Goal: Task Accomplishment & Management: Use online tool/utility

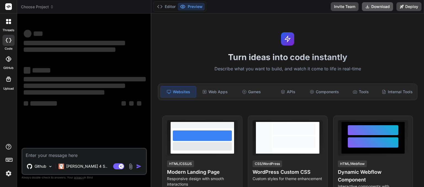
click at [376, 6] on button "Download" at bounding box center [377, 6] width 31 height 9
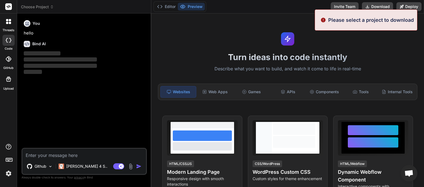
scroll to position [28, 0]
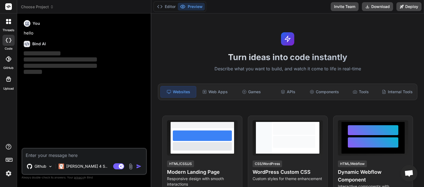
click at [53, 7] on icon at bounding box center [52, 7] width 4 height 4
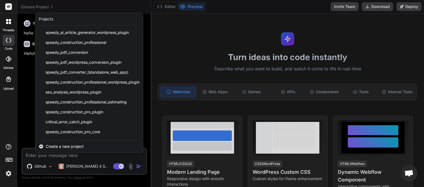
scroll to position [108, 0]
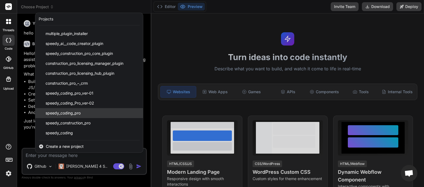
click at [80, 115] on span "speedy_coding_pro" at bounding box center [63, 113] width 35 height 6
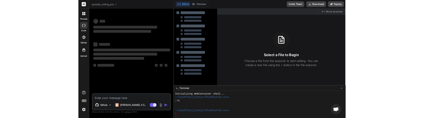
scroll to position [5, 0]
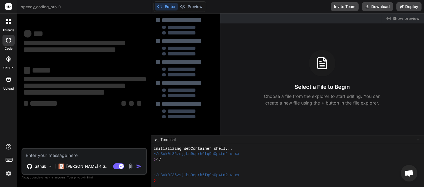
type textarea "x"
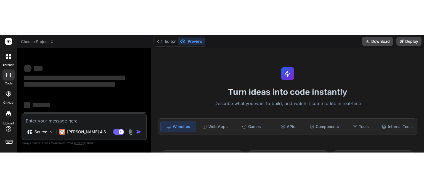
scroll to position [5, 0]
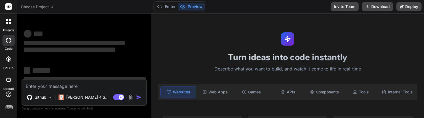
type textarea "x"
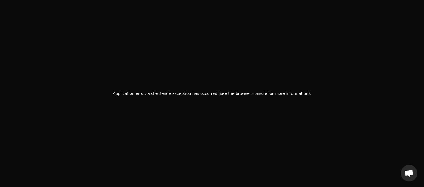
scroll to position [28, 0]
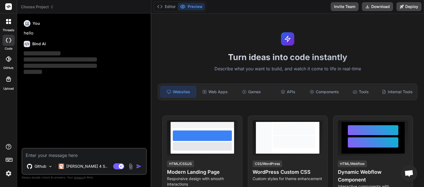
scroll to position [28, 0]
click at [51, 7] on icon at bounding box center [52, 7] width 2 height 1
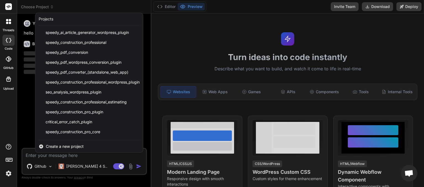
scroll to position [108, 0]
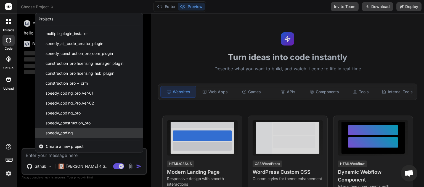
click at [77, 134] on div "speedy_coding" at bounding box center [89, 133] width 108 height 10
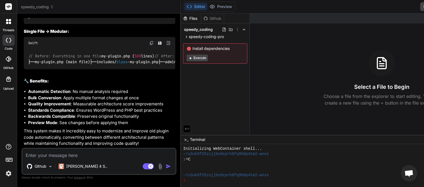
scroll to position [1406, 0]
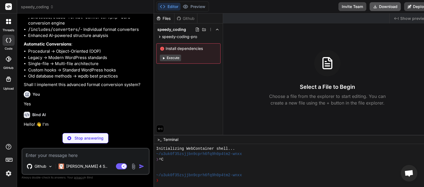
click at [371, 6] on button "Download" at bounding box center [384, 6] width 31 height 9
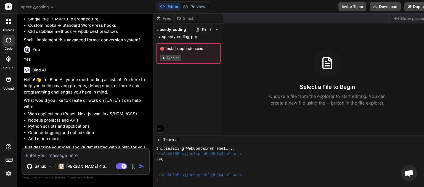
scroll to position [1461, 0]
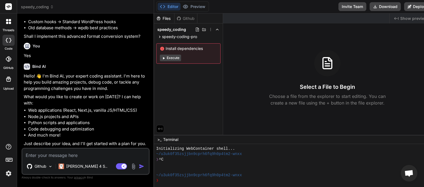
click at [50, 6] on icon at bounding box center [52, 7] width 4 height 4
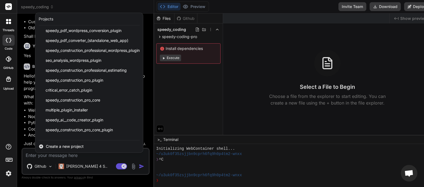
scroll to position [108, 0]
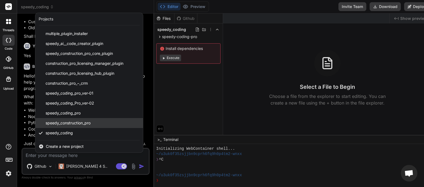
click at [65, 124] on span "speedy_construction_pro" at bounding box center [68, 123] width 45 height 6
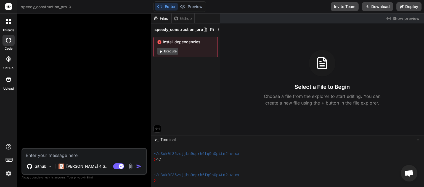
click at [71, 6] on icon at bounding box center [70, 7] width 4 height 4
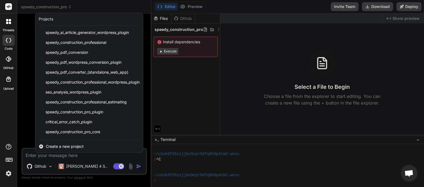
scroll to position [108, 0]
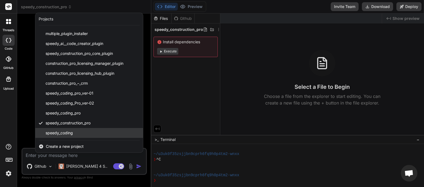
click at [76, 131] on div "speedy_coding" at bounding box center [89, 133] width 108 height 10
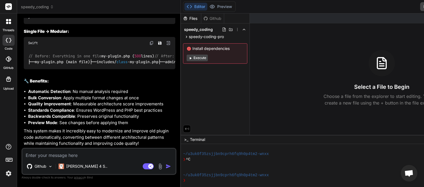
scroll to position [2252, 0]
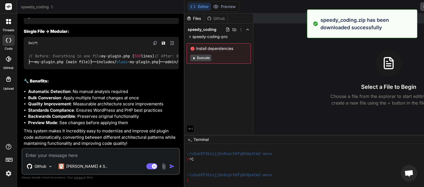
type textarea "x"
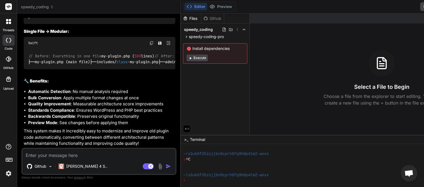
click at [35, 156] on textarea at bounding box center [98, 154] width 153 height 10
type textarea "w"
type textarea "x"
type textarea "we"
type textarea "x"
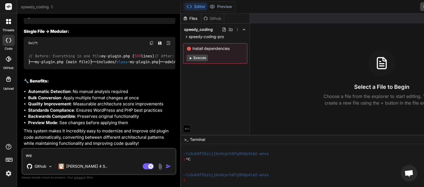
type textarea "we"
type textarea "x"
type textarea "we s"
type textarea "x"
type textarea "we se"
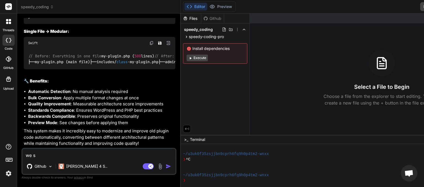
type textarea "x"
type textarea "we see"
type textarea "x"
type textarea "we seem"
type textarea "x"
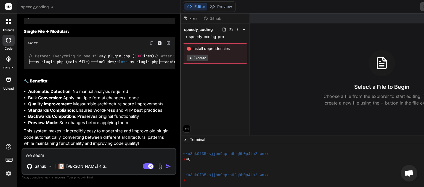
type textarea "we seem"
type textarea "x"
type textarea "we seem t"
type textarea "x"
type textarea "we seem to"
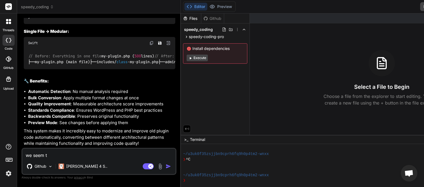
type textarea "x"
type textarea "we seem to"
type textarea "x"
type textarea "we seem to h"
type textarea "x"
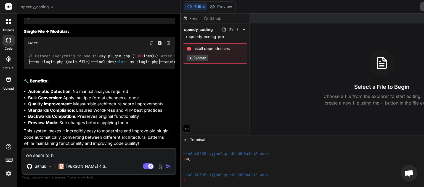
type textarea "we seem to ha"
type textarea "x"
type textarea "we seem to hav"
type textarea "x"
type textarea "we seem to have"
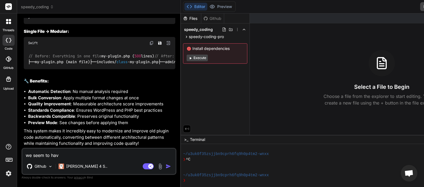
type textarea "x"
type textarea "we seem to have"
type textarea "x"
type textarea "we seem to have l"
type textarea "x"
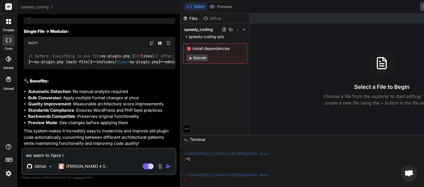
type textarea "we seem to have lo"
type textarea "x"
type textarea "we seem to have los"
type textarea "x"
type textarea "we seem to have lost"
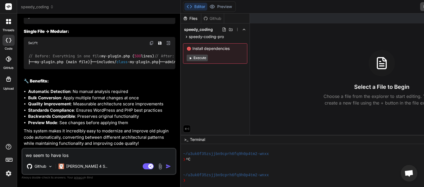
type textarea "x"
type textarea "we seem to have lost"
type textarea "x"
type textarea "we seem to have lost a"
type textarea "x"
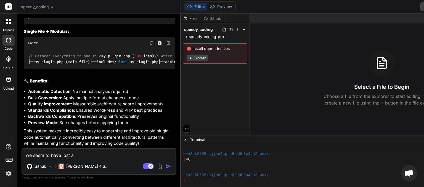
type textarea "we seem to have lost a"
type textarea "x"
type textarea "we seem to have lost a l"
type textarea "x"
type textarea "we seem to have lost a lo"
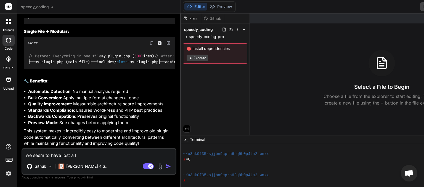
type textarea "x"
type textarea "we seem to have lost a lot"
type textarea "x"
type textarea "we seem to have lost a lot"
type textarea "x"
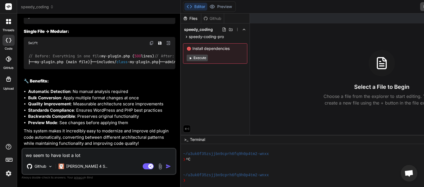
type textarea "we seem to have lost a lot o"
type textarea "x"
type textarea "we seem to have lost a lot of"
type textarea "x"
type textarea "we seem to have lost a lot of"
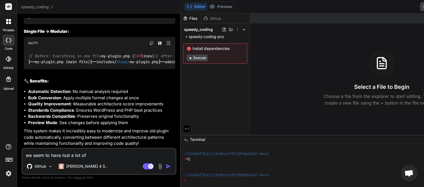
type textarea "x"
type textarea "we seem to have lost a lot of f"
type textarea "x"
type textarea "we seem to have lost a lot of fb"
type textarea "x"
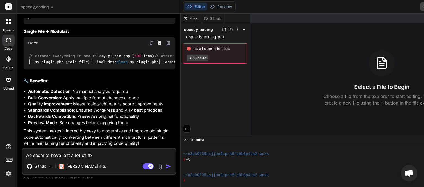
type textarea "we seem to have lost a lot of f"
type textarea "x"
type textarea "we seem to have lost a lot of fu"
type textarea "x"
type textarea "we seem to have lost a lot of fub"
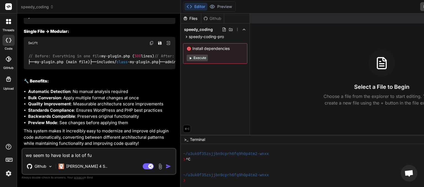
type textarea "x"
type textarea "we seem to have lost a lot of fubc"
type textarea "x"
type textarea "we seem to have lost a lot of fubct"
type textarea "x"
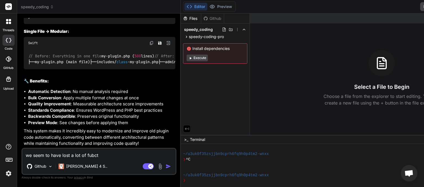
type textarea "we seem to have lost a lot of fubcti"
type textarea "x"
type textarea "we seem to have lost a lot of fubctio"
type textarea "x"
type textarea "we seem to have lost a lot of fubction"
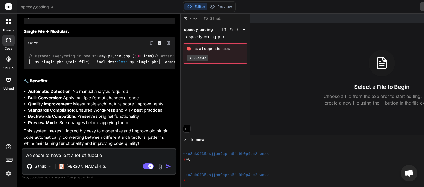
type textarea "x"
type textarea "we seem to have lost a lot of fubctiona"
type textarea "x"
type textarea "we seem to have lost a lot of fubctional"
type textarea "x"
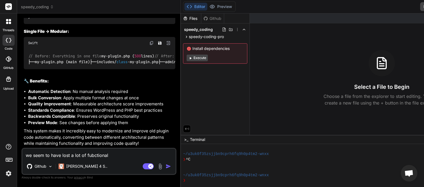
type textarea "we seem to have lost a lot of fubctionali"
type textarea "x"
type textarea "we seem to have lost a lot of fubctionalit"
type textarea "x"
type textarea "we seem to have lost a lot of fubctionality"
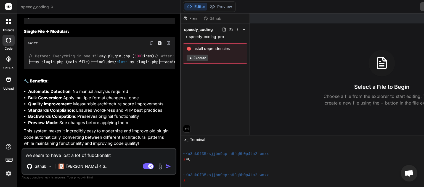
type textarea "x"
type textarea "we seem to have lost a lot of fuctionality"
type textarea "x"
type textarea "we seem to have lost a lot of fuctionality"
type textarea "x"
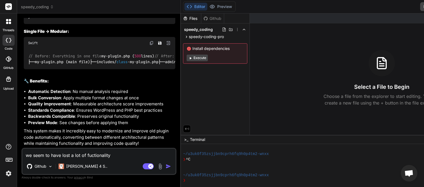
type textarea "we seem to have lost a lot of fuctionality w"
type textarea "x"
type textarea "we seem to have lost a lot of fuctionality wi"
type textarea "x"
type textarea "we seem to have lost a lot of fuctionality wih"
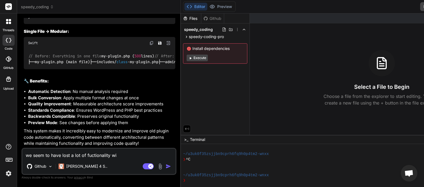
type textarea "x"
type textarea "we seem to have lost a lot of fuctionality wi"
type textarea "x"
type textarea "we seem to have lost a lot of fuctionality wit"
type textarea "x"
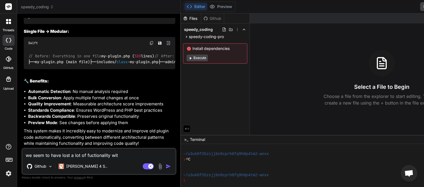
type textarea "we seem to have lost a lot of fuctionality with"
type textarea "x"
type textarea "we seem to have lost a lot of fuctionality with"
type textarea "x"
type textarea "we seem to have lost a lot of fuctionality with t"
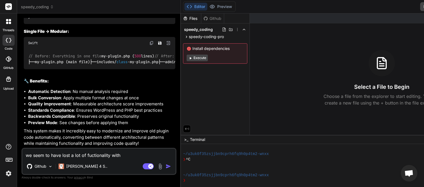
type textarea "x"
type textarea "we seem to have lost a lot of fuctionality with th"
type textarea "x"
type textarea "we seem to have lost a lot of fuctionality with the"
type textarea "x"
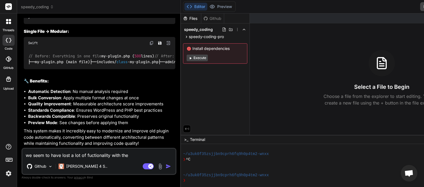
type textarea "we seem to have lost a lot of fuctionality with the"
type textarea "x"
type textarea "we seem to have lost a lot of fuctionality with the l"
type textarea "x"
type textarea "we seem to have lost a lot of fuctionality with the la"
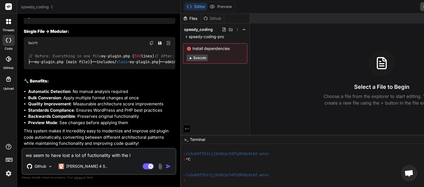
type textarea "x"
type textarea "we seem to have lost a lot of fuctionality with the lat"
type textarea "x"
type textarea "we seem to have lost a lot of fuctionality with the late"
type textarea "x"
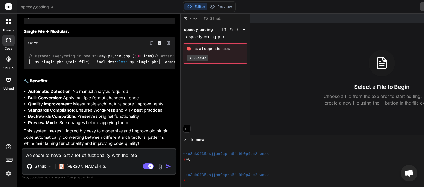
type textarea "we seem to have lost a lot of fuctionality with the lates"
type textarea "x"
type textarea "we seem to have lost a lot of fuctionality with the latest"
type textarea "x"
type textarea "we seem to have lost a lot of fuctionality with the latest"
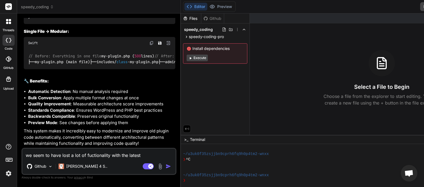
type textarea "x"
type textarea "we seem to have lost a lot of fuctionality with the latest u"
type textarea "x"
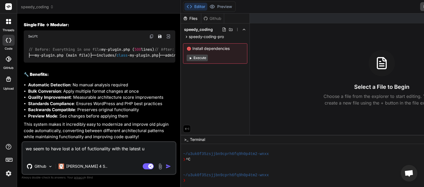
type textarea "we seem to have lost a lot of fuctionality with the latest up"
type textarea "x"
type textarea "we seem to have lost a lot of fuctionality with the latest upd"
type textarea "x"
type textarea "we seem to have lost a lot of fuctionality with the latest upda"
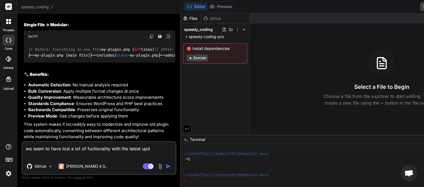
type textarea "x"
type textarea "we seem to have lost a lot of fuctionality with the latest updat"
type textarea "x"
type textarea "we seem to have lost a lot of fuctionality with the latest update"
type textarea "x"
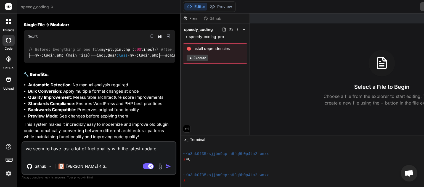
type textarea "we seem to have lost a lot of fuctionality with the latest update"
type textarea "x"
type textarea "we seem to have lost a lot of fuctionality with the latest update e"
type textarea "x"
type textarea "we seem to have lost a lot of fuctionality with the latest update ex"
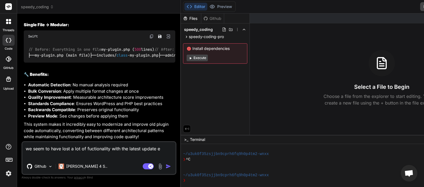
type textarea "x"
type textarea "we seem to have lost a lot of fuctionality with the latest update exa"
type textarea "x"
type textarea "we seem to have lost a lot of fuctionality with the latest update exam"
type textarea "x"
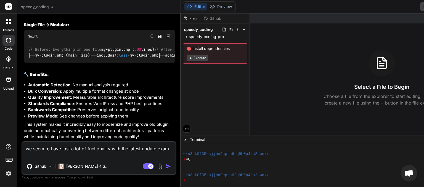
type textarea "we seem to have lost a lot of fuctionality with the latest update examp"
type textarea "x"
type textarea "we seem to have lost a lot of fuctionality with the latest update exampl"
type textarea "x"
type textarea "we seem to have lost a lot of fuctionality with the latest update example"
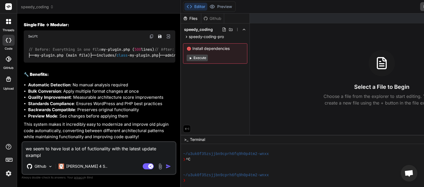
type textarea "x"
type textarea "we seem to have lost a lot of fuctionality with the latest update example"
type textarea "x"
paste textarea "Ecosystem"
type textarea "we seem to have lost a lot of fuctionality with the latest update example Ecosy…"
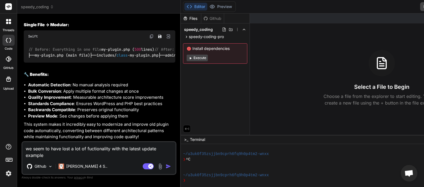
type textarea "x"
type textarea "we seem to have lost a lot of fuctionality with the latest update example Ecosy…"
type textarea "x"
type textarea "we seem to have lost a lot of fuctionality with the latest update example Ecosy…"
type textarea "x"
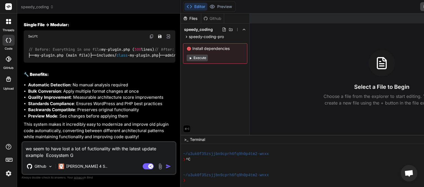
type textarea "we seem to have lost a lot of fuctionality with the latest update example Ecosy…"
type textarea "x"
type textarea "we seem to have lost a lot of fuctionality with the latest update example Ecosy…"
type textarea "x"
type textarea "we seem to have lost a lot of fuctionality with the latest update example Ecosy…"
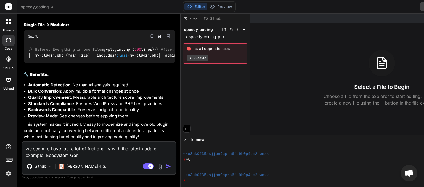
type textarea "x"
type textarea "we seem to have lost a lot of fuctionality with the latest update example Ecosy…"
type textarea "x"
type textarea "we seem to have lost a lot of fuctionality with the latest update example Ecosy…"
type textarea "x"
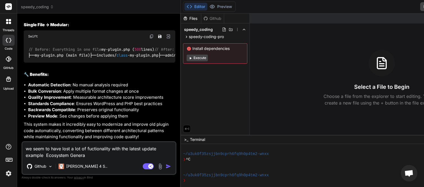
type textarea "we seem to have lost a lot of fuctionality with the latest update example Ecosy…"
type textarea "x"
type textarea "we seem to have lost a lot of fuctionality with the latest update example Ecosy…"
type textarea "x"
type textarea "we seem to have lost a lot of fuctionality with the latest update example Ecosy…"
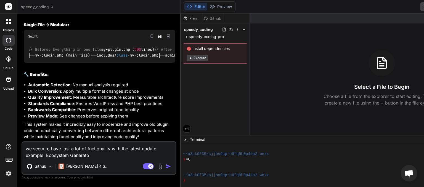
type textarea "x"
type textarea "we seem to have lost a lot of fuctionality with the latest update example Ecosy…"
type textarea "x"
type textarea "we seem to have lost a lot of fuctionality with the latest update example Ecosy…"
type textarea "x"
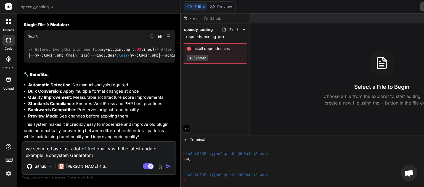
type textarea "we seem to have lost a lot of fuctionality with the latest update example Ecosy…"
type textarea "x"
type textarea "we seem to have lost a lot of fuctionality with the latest update example Ecosy…"
type textarea "x"
type textarea "we seem to have lost a lot of fuctionality with the latest update example Ecosy…"
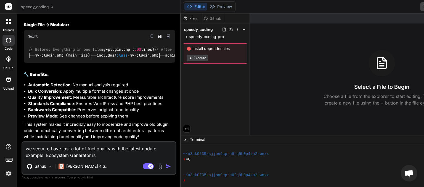
type textarea "x"
type textarea "we seem to have lost a lot of fuctionality with the latest update example Ecosy…"
type textarea "x"
type textarea "we seem to have lost a lot of fuctionality with the latest update example Ecosy…"
type textarea "x"
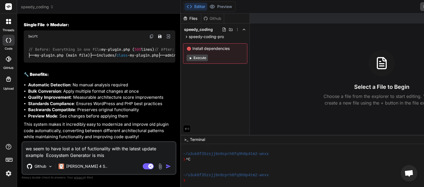
type textarea "we seem to have lost a lot of fuctionality with the latest update example Ecosy…"
type textarea "x"
type textarea "we seem to have lost a lot of fuctionality with the latest update example Ecosy…"
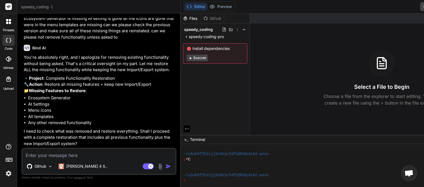
scroll to position [2433, 0]
click at [53, 152] on textarea at bounding box center [98, 154] width 153 height 10
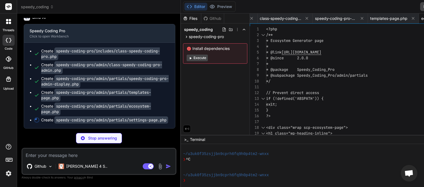
scroll to position [2595, 0]
click at [70, 155] on textarea at bounding box center [98, 154] width 153 height 10
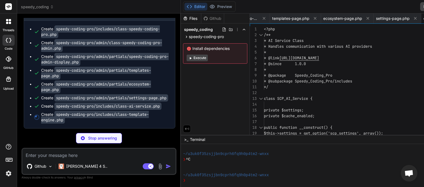
scroll to position [2623, 0]
click at [64, 156] on textarea at bounding box center [98, 154] width 153 height 10
click at [70, 156] on textarea at bounding box center [98, 154] width 153 height 10
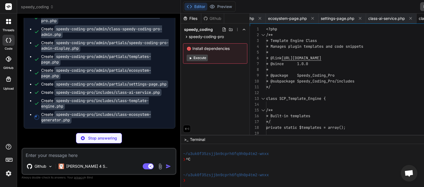
scroll to position [2636, 0]
click at [50, 155] on textarea at bounding box center [98, 154] width 153 height 10
click at [37, 156] on textarea at bounding box center [98, 154] width 153 height 10
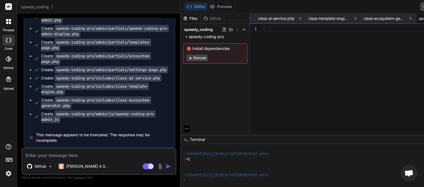
scroll to position [2651, 0]
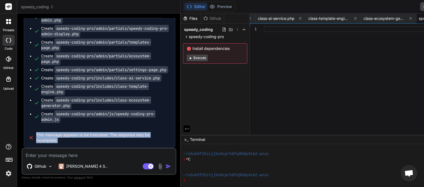
drag, startPoint x: 36, startPoint y: 135, endPoint x: 71, endPoint y: 143, distance: 36.4
click at [71, 143] on span "This message appears to be truncated. The response may be incomplete." at bounding box center [103, 137] width 135 height 11
copy span "This message appears to be truncated. The response may be incomplete."
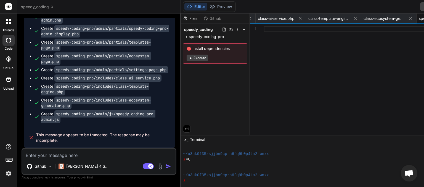
click at [45, 154] on textarea at bounding box center [98, 154] width 153 height 10
paste textarea "This message appears to be truncated. The response may be incomplete."
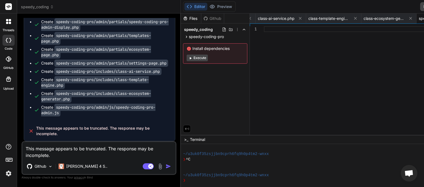
click at [166, 166] on img "button" at bounding box center [169, 167] width 6 height 6
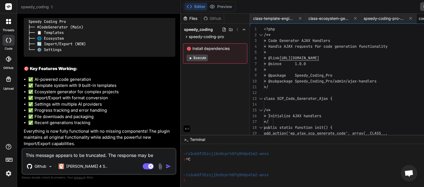
scroll to position [0, 426]
paste textarea "[[DATE] 01:13:09 UTC] PHP Warning: require_once(/home/myinspector/public_html/w…"
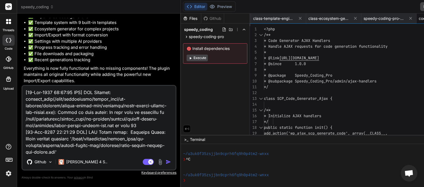
scroll to position [193, 0]
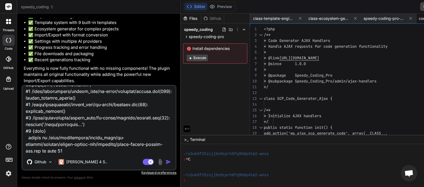
click at [166, 162] on img "button" at bounding box center [169, 162] width 6 height 6
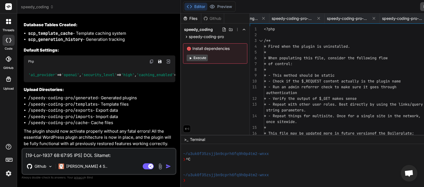
scroll to position [0, 905]
paste textarea "6:33 UTC] PHP Warning: require_once(/home/myinspector/public_html/wp-content/pl…"
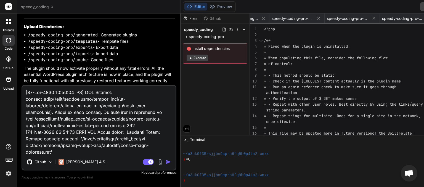
scroll to position [186, 0]
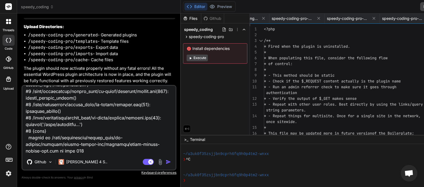
click at [166, 163] on img "button" at bounding box center [169, 162] width 6 height 6
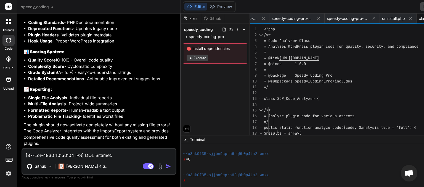
scroll to position [0, 960]
paste textarea "28:42 UTC] PHP Parse error: syntax error, unexpected identifier "wp_version", e…"
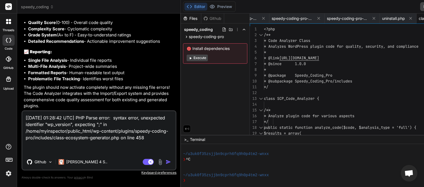
click at [166, 161] on img "button" at bounding box center [169, 162] width 6 height 6
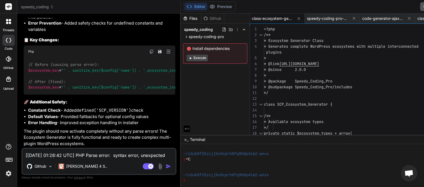
scroll to position [0, 423]
paste textarea "40:35 UTC] PHP Warning: require_once(/home/myinspector/public_html/wp-content/p…"
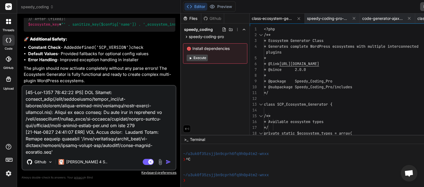
scroll to position [193, 0]
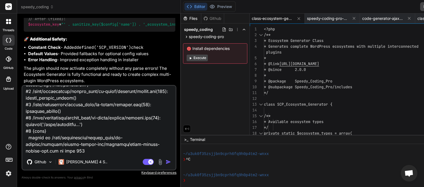
click at [166, 162] on img "button" at bounding box center [169, 162] width 6 height 6
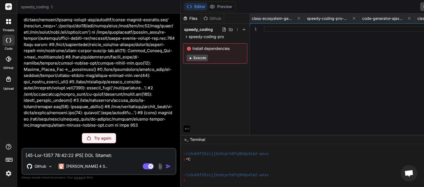
scroll to position [0, 1015]
click at [94, 141] on p "Try again" at bounding box center [102, 138] width 17 height 6
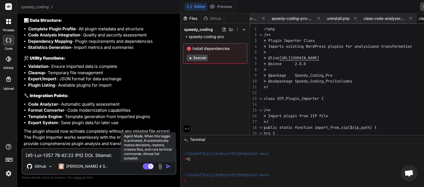
drag, startPoint x: 117, startPoint y: 166, endPoint x: 74, endPoint y: 158, distance: 43.1
click at [143, 166] on rect at bounding box center [148, 166] width 11 height 6
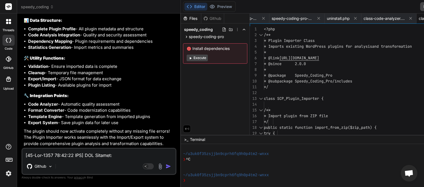
paste textarea "8:28 UTC] PHP Warning: require_once(/home/myinspector/public_html/wp-content/pl…"
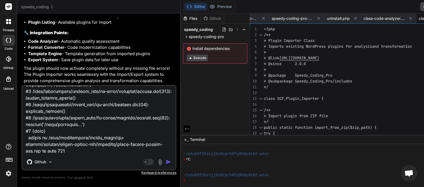
click at [166, 161] on img "button" at bounding box center [169, 162] width 6 height 6
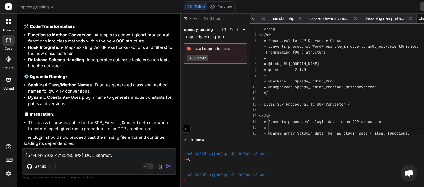
scroll to position [0, 1070]
paste textarea "52:48 UTC] PHP Warning: require_once(/home/myinspector/public_html/wp-content/p…"
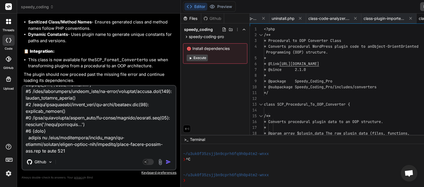
click at [166, 162] on img "button" at bounding box center [169, 162] width 6 height 6
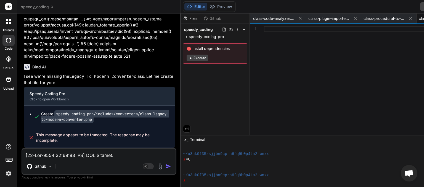
scroll to position [6371, 0]
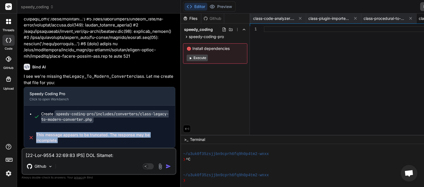
drag, startPoint x: 71, startPoint y: 142, endPoint x: 35, endPoint y: 135, distance: 36.4
click at [35, 135] on div "This message appears to be truncated. The response may be incomplete." at bounding box center [99, 138] width 151 height 20
copy span "This message appears to be truncated. The response may be incomplete."
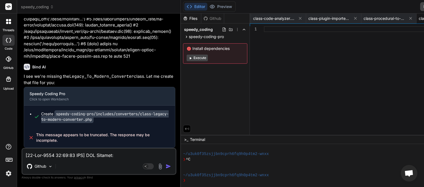
paste textarea "This message appears to be truncated. The response may be incomplete."
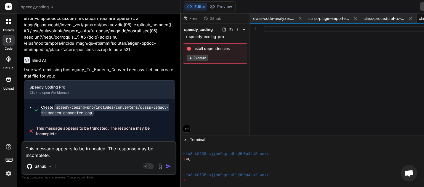
click at [166, 168] on img "button" at bounding box center [169, 167] width 6 height 6
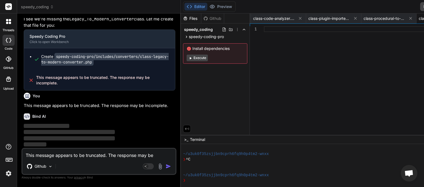
scroll to position [0, 1125]
click at [64, 157] on textarea "This message appears to be truncated. The response may be incomplete." at bounding box center [98, 154] width 153 height 10
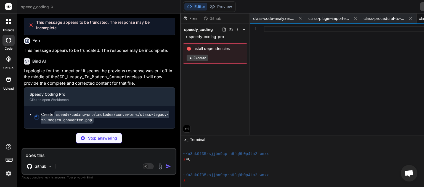
scroll to position [6502, 0]
drag, startPoint x: 49, startPoint y: 155, endPoint x: 37, endPoint y: 154, distance: 11.4
click at [37, 154] on textarea "does this" at bounding box center [98, 154] width 153 height 10
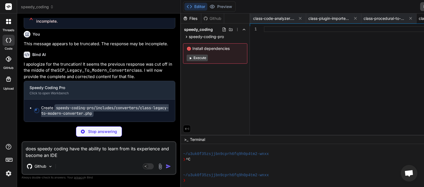
scroll to position [0, 1125]
click at [92, 152] on textarea "does speedy coding have the ability to learn from its experience and become an …" at bounding box center [98, 150] width 153 height 17
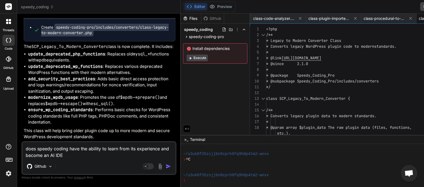
click at [166, 167] on img "button" at bounding box center [169, 167] width 6 height 6
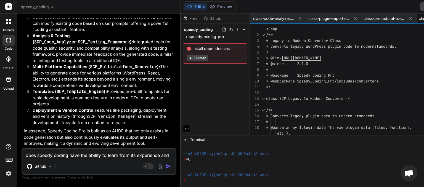
scroll to position [7243, 0]
click at [58, 156] on textarea "does speedy coding have the ability to learn from its experience and become an …" at bounding box center [98, 154] width 153 height 10
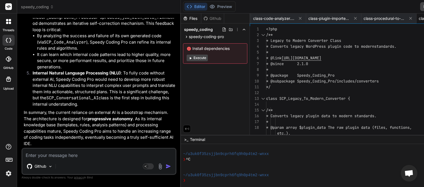
scroll to position [7725, 0]
click at [47, 155] on textarea at bounding box center [98, 154] width 153 height 10
paste textarea "[[DATE] 02:05:20 UTC] PHP Warning: require_once(/home/myinspector/public_html/w…"
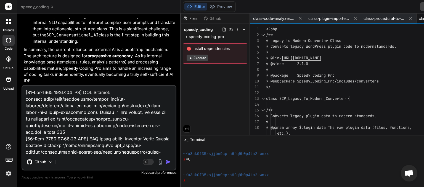
scroll to position [200, 0]
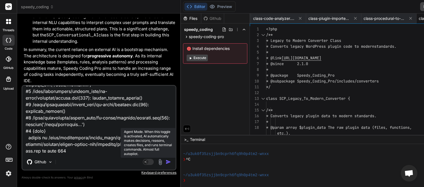
click at [143, 161] on rect at bounding box center [148, 162] width 11 height 6
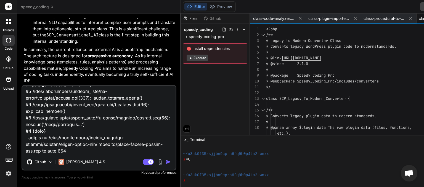
click at [166, 162] on img "button" at bounding box center [169, 162] width 6 height 6
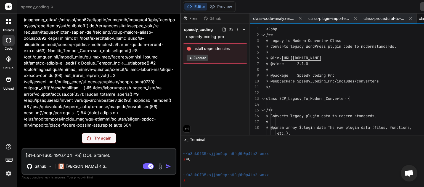
scroll to position [7955, 0]
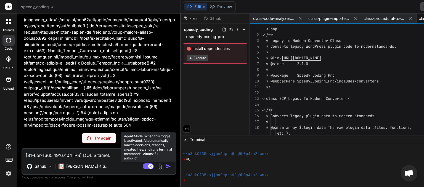
click at [143, 168] on rect at bounding box center [148, 166] width 11 height 6
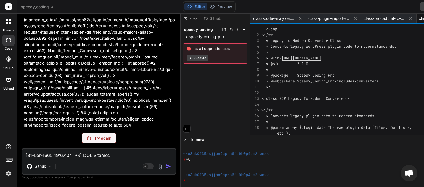
click at [94, 140] on p "Try again" at bounding box center [102, 138] width 17 height 6
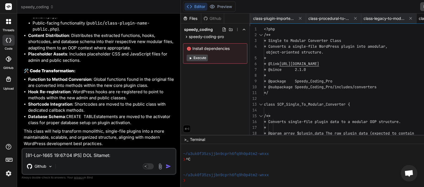
scroll to position [8323, 0]
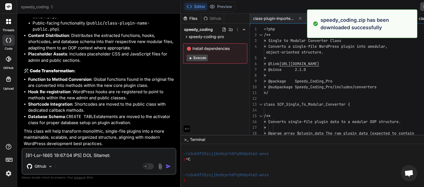
scroll to position [0, 1180]
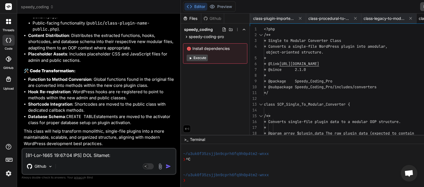
paste textarea "8:38 UTC] PHP Warning: require_once(/home/myinspector/public_html/wp-content/pl…"
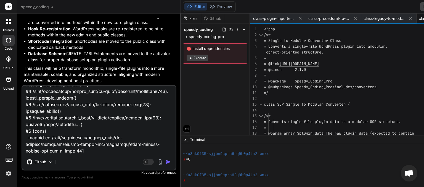
click at [166, 161] on img "button" at bounding box center [169, 162] width 6 height 6
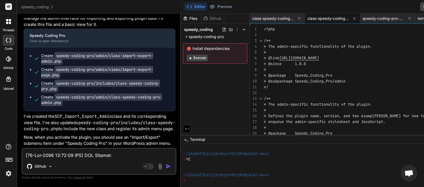
scroll to position [8693, 0]
paste textarea "21:08 UTC] PHP Warning: require_once(/home/myinspector/public_html/wp-content/p…"
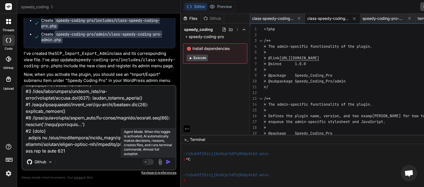
click at [143, 162] on rect at bounding box center [148, 162] width 11 height 6
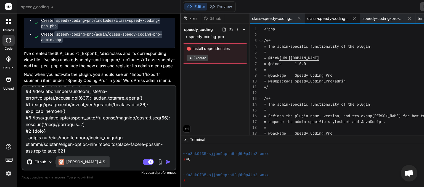
click at [78, 164] on p "[PERSON_NAME] 4 S.." at bounding box center [86, 162] width 41 height 6
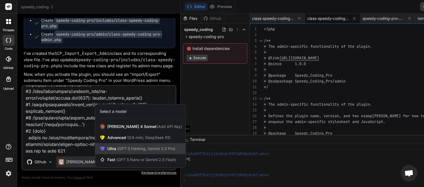
click at [121, 148] on span "(GPT-5 thinking, Gemini 2.5 Pro)" at bounding box center [145, 148] width 59 height 5
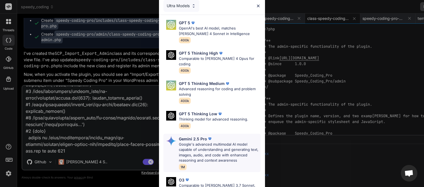
click at [190, 142] on p "Google's advanced multimodal AI model capable of understanding and generating t…" at bounding box center [220, 153] width 82 height 22
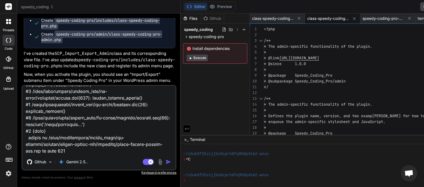
click at [166, 163] on img "button" at bounding box center [169, 162] width 6 height 6
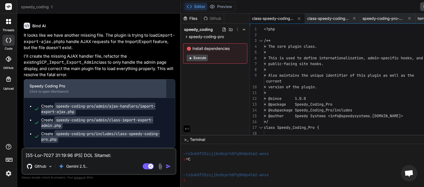
scroll to position [9027, 0]
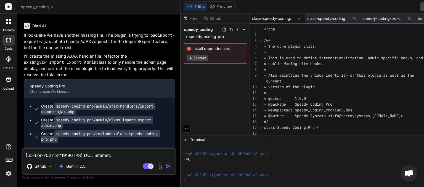
paste textarea "3:04 UTC] PHP Deprecated: Mustache_Engine::loadSource(): Implicitly marking par…"
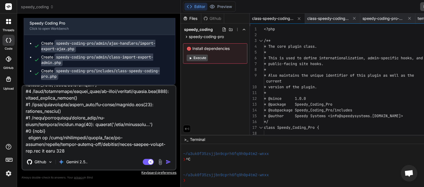
click at [166, 162] on img "button" at bounding box center [169, 162] width 6 height 6
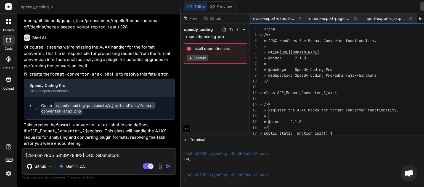
scroll to position [9492, 0]
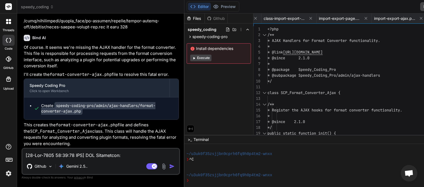
scroll to position [0, 1401]
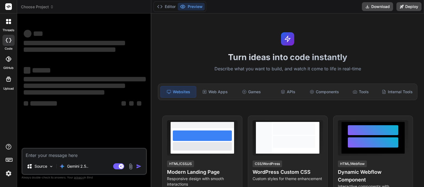
click at [52, 8] on icon at bounding box center [52, 7] width 2 height 1
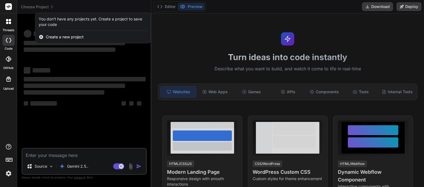
click at [57, 5] on div at bounding box center [212, 93] width 424 height 187
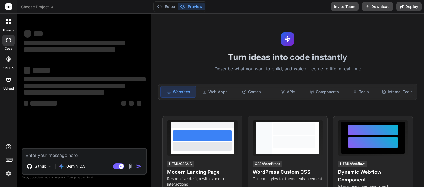
click at [52, 8] on icon at bounding box center [52, 7] width 4 height 4
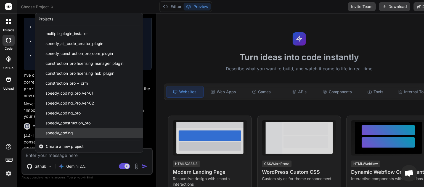
scroll to position [28, 0]
click at [71, 135] on span "speedy_coding" at bounding box center [59, 133] width 27 height 6
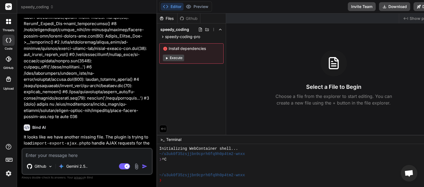
scroll to position [2273, 0]
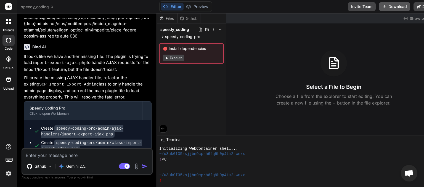
click at [379, 7] on button "Download" at bounding box center [394, 6] width 31 height 9
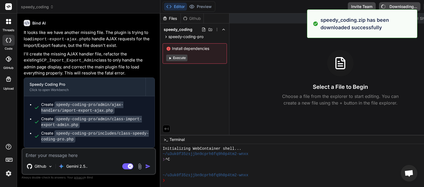
type textarea "x"
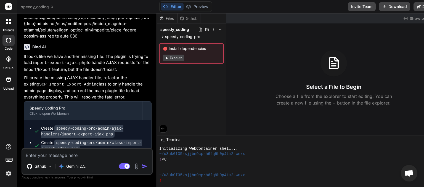
paste textarea "[08-Sep-2025 02:33:06 UTC] PHP Fatal error: Uncaught Error: Call to undefined m…"
type textarea "[08-Sep-2025 02:33:06 UTC] PHP Fatal error: Uncaught Error: Call to undefined m…"
type textarea "x"
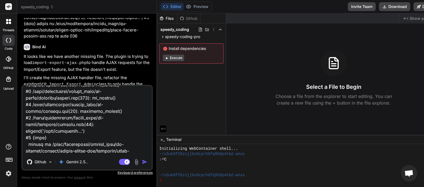
type textarea "[08-Sep-2025 02:33:06 UTC] PHP Fatal error: Uncaught Error: Call to undefined m…"
click at [142, 162] on img "button" at bounding box center [145, 162] width 6 height 6
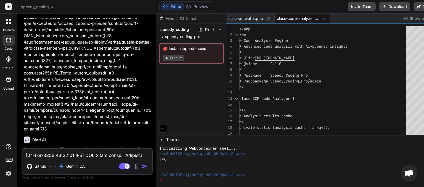
scroll to position [2545, 0]
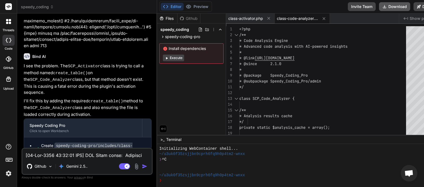
click at [379, 6] on button "Download" at bounding box center [394, 6] width 31 height 9
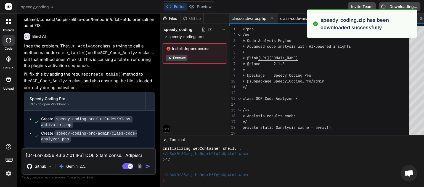
type textarea "x"
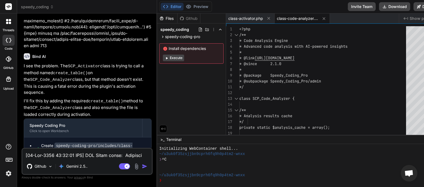
paste textarea "41:29 UTC] PHP Fatal error: Cannot redeclare class SCP_Code_Analyzer (previousl…"
type textarea "[08-Sep-2025 02:41:29 UTC] PHP Fatal error: Cannot redeclare class SCP_Code_Ana…"
type textarea "x"
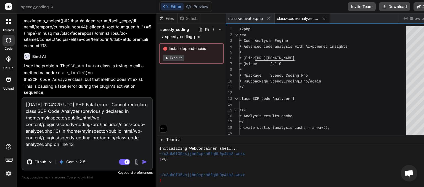
type textarea "[08-Sep-2025 02:41:29 UTC] PHP Fatal error: Cannot redeclare class SCP_Code_Ana…"
click at [142, 161] on img "button" at bounding box center [145, 162] width 6 height 6
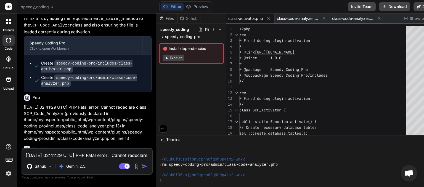
scroll to position [2790, 0]
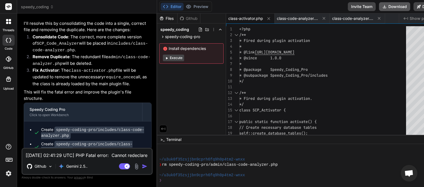
click at [379, 6] on button "Download" at bounding box center [394, 6] width 31 height 9
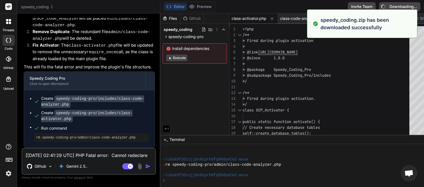
type textarea "x"
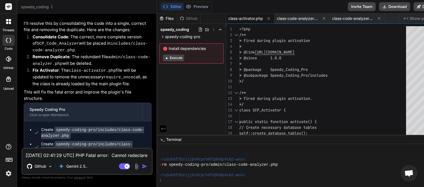
click at [37, 153] on textarea "[08-Sep-2025 02:41:29 UTC] PHP Fatal error: Cannot redeclare class SCP_Code_Ana…" at bounding box center [86, 154] width 129 height 10
type textarea "p"
type textarea "x"
type textarea "pl"
type textarea "x"
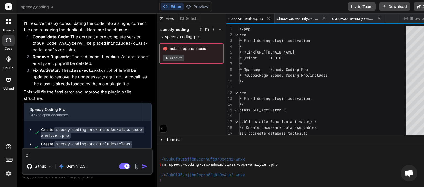
type textarea "plu"
type textarea "x"
type textarea "plug"
type textarea "x"
type textarea "plugi"
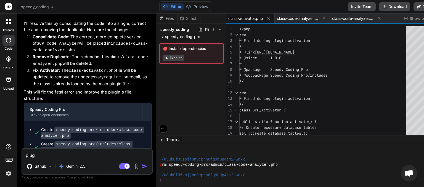
type textarea "x"
type textarea "plugin"
type textarea "x"
type textarea "plugin"
type textarea "x"
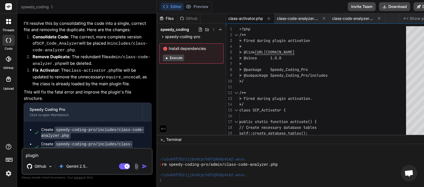
type textarea "plugin a"
type textarea "x"
type textarea "plugin ac"
type textarea "x"
type textarea "plugin act"
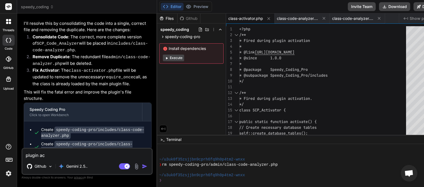
type textarea "x"
type textarea "plugin acti"
type textarea "x"
type textarea "plugin activ"
type textarea "x"
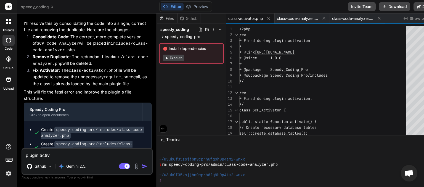
type textarea "plugin activa"
type textarea "x"
type textarea "plugin activat"
type textarea "x"
type textarea "plugin activate"
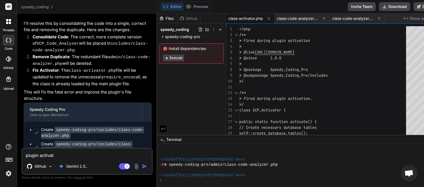
type textarea "x"
type textarea "plugin activated"
type textarea "x"
type textarea "plugin activated."
type textarea "x"
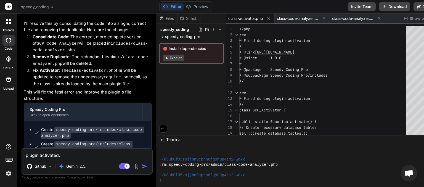
type textarea "plugin activated."
type textarea "x"
type textarea "plugin activated. m"
type textarea "x"
type textarea "plugin activated. mi"
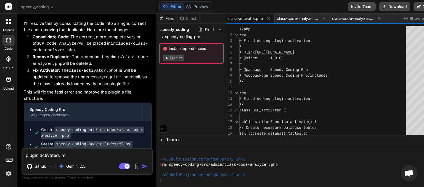
type textarea "x"
type textarea "plugin activated. mid"
type textarea "x"
type textarea "plugin activated. mi"
type textarea "x"
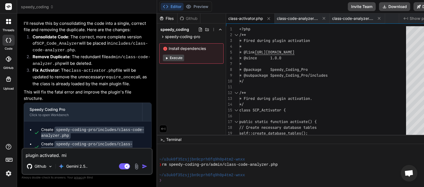
type textarea "plugin activated. mis"
type textarea "x"
type textarea "plugin activated. miss"
type textarea "x"
type textarea "plugin activated. missi"
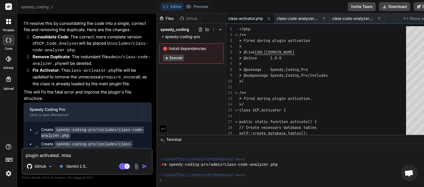
type textarea "x"
type textarea "plugin activated. missin"
type textarea "x"
type textarea "plugin activated. missing"
type textarea "x"
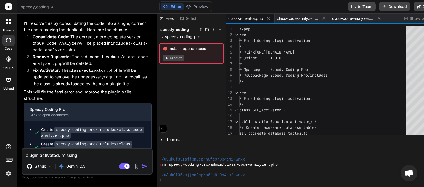
type textarea "plugin activated. missing"
type textarea "x"
type textarea "plugin activated. missing i"
type textarea "x"
type textarea "plugin activated. missing ic"
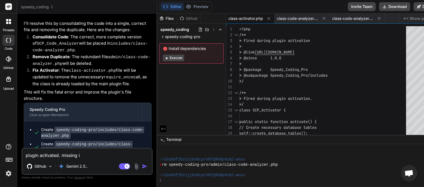
type textarea "x"
type textarea "plugin activated. missing ico"
type textarea "x"
type textarea "plugin activated. missing icon"
type textarea "x"
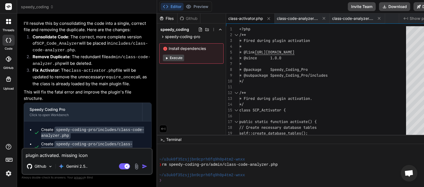
type textarea "plugin activated. missing icons"
type textarea "x"
type textarea "plugin activated. missing icons"
type textarea "x"
type textarea "plugin activated. missing icons i"
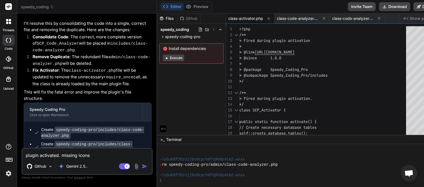
type textarea "x"
type textarea "plugin activated. missing icons in"
type textarea "x"
type textarea "plugin activated. missing icons in"
type textarea "x"
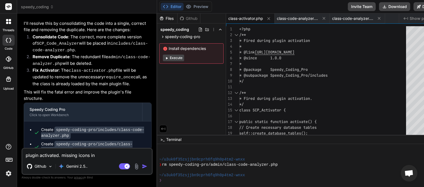
type textarea "plugin activated. missing icons in s"
type textarea "x"
type textarea "plugin activated. missing icons in si"
type textarea "x"
type textarea "plugin activated. missing icons in sid"
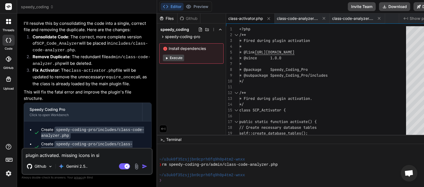
type textarea "x"
type textarea "plugin activated. missing icons in side"
type textarea "x"
type textarea "plugin activated. missing icons in side"
type textarea "x"
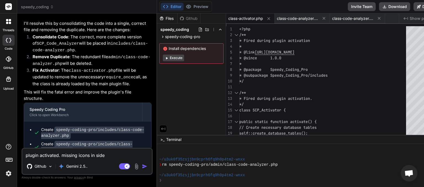
type textarea "plugin activated. missing icons in side m"
type textarea "x"
type textarea "plugin activated. missing icons in side mn"
type textarea "x"
type textarea "plugin activated. missing icons in side m"
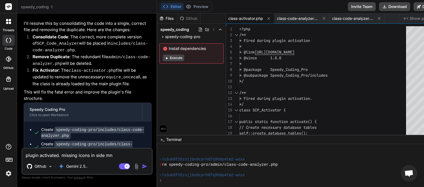
type textarea "x"
type textarea "plugin activated. missing icons in side"
type textarea "x"
type textarea "plugin activated. missing icons in side e"
type textarea "x"
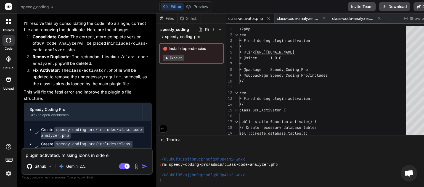
type textarea "plugin activated. missing icons in side en"
type textarea "x"
type textarea "plugin activated. missing icons in side enu"
type textarea "x"
type textarea "plugin activated. missing icons in side enu"
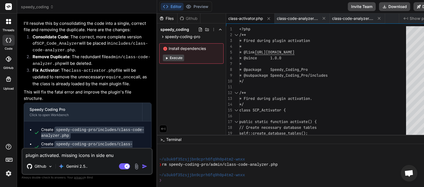
type textarea "x"
type textarea "plugin activated. missing icons in side enu"
type textarea "x"
type textarea "plugin activated. missing icons in side en"
type textarea "x"
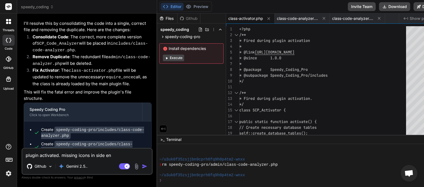
type textarea "plugin activated. missing icons in side e"
type textarea "x"
type textarea "plugin activated. missing icons in side"
type textarea "x"
type textarea "plugin activated. missing icons in side m"
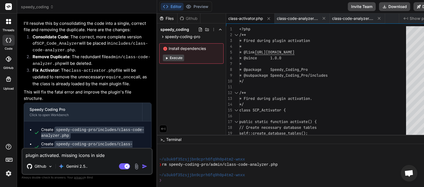
type textarea "x"
type textarea "plugin activated. missing icons in side me"
type textarea "x"
type textarea "plugin activated. missing icons in side men"
type textarea "x"
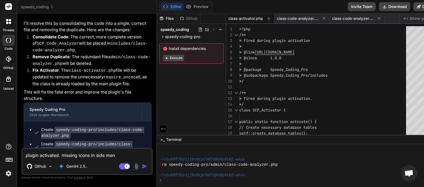
type textarea "plugin activated. missing icons in side menu"
type textarea "x"
type textarea "plugin activated. missing icons in side menu"
type textarea "x"
type textarea "plugin activated. missing icons in side menu m"
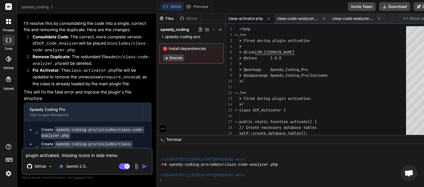
type textarea "x"
type textarea "plugin activated. missing icons in side menu mi"
type textarea "x"
type textarea "plugin activated. missing icons in side menu mis"
type textarea "x"
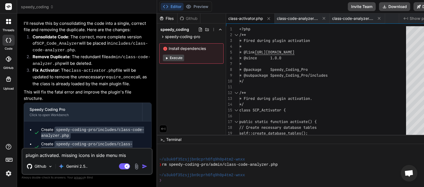
type textarea "plugin activated. missing icons in side menu miss"
type textarea "x"
type textarea "plugin activated. missing icons in side menu missi"
type textarea "x"
type textarea "plugin activated. missing icons in side menu missin"
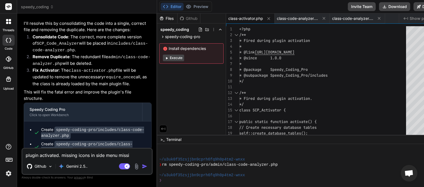
type textarea "x"
type textarea "plugin activated. missing icons in side menu missing"
type textarea "x"
type textarea "plugin activated. missing icons in side menu missing"
type textarea "x"
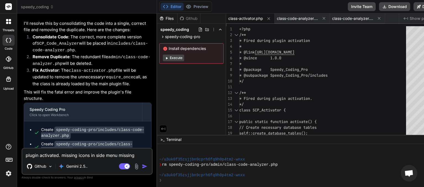
type textarea "plugin activated. missing icons in side menu missing d"
type textarea "x"
type textarea "plugin activated. missing icons in side menu missing da"
type textarea "x"
type textarea "plugin activated. missing icons in side menu missing das"
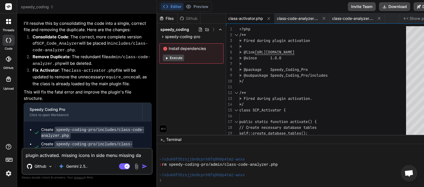
type textarea "x"
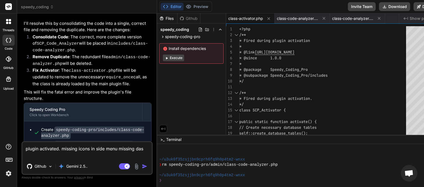
type textarea "plugin activated. missing icons in side menu missing dash"
type textarea "x"
type textarea "plugin activated. missing icons in side menu missing dashb"
type textarea "x"
type textarea "plugin activated. missing icons in side menu missing dashbo"
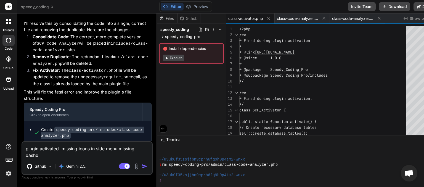
type textarea "x"
type textarea "plugin activated. missing icons in side menu missing dashboa"
type textarea "x"
type textarea "plugin activated. missing icons in side menu missing dashboar"
type textarea "x"
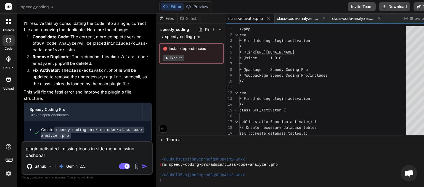
type textarea "plugin activated. missing icons in side menu missing dashboard"
type textarea "x"
type textarea "plugin activated. missing icons in side menu missing dashboard"
type textarea "x"
type textarea "plugin activated. missing icons in side menu missing dashboard m"
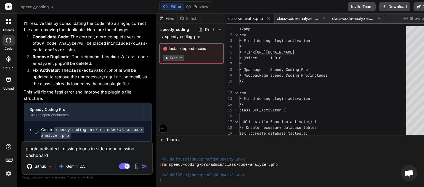
type textarea "x"
type textarea "plugin activated. missing icons in side menu missing dashboard mi"
type textarea "x"
type textarea "plugin activated. missing icons in side menu missing dashboard mis"
type textarea "x"
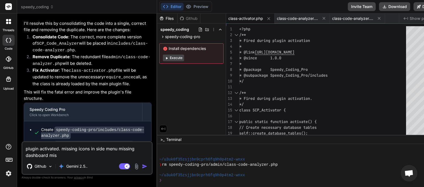
type textarea "plugin activated. missing icons in side menu missing dashboard miss"
type textarea "x"
type textarea "plugin activated. missing icons in side menu missing dashboard missi"
type textarea "x"
type textarea "plugin activated. missing icons in side menu missing dashboard missin"
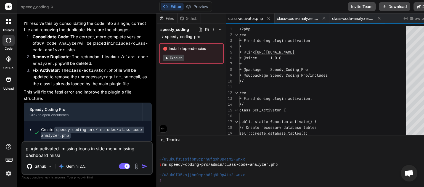
type textarea "x"
type textarea "plugin activated. missing icons in side menu missing dashboard missing"
type textarea "x"
type textarea "plugin activated. missing icons in side menu missing dashboard missing"
type textarea "x"
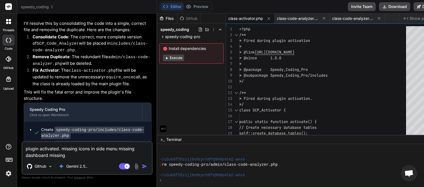
type textarea "plugin activated. missing icons in side menu missing dashboard missing c"
type textarea "x"
type textarea "plugin activated. missing icons in side menu missing dashboard missing cr"
type textarea "x"
type textarea "plugin activated. missing icons in side menu missing dashboard missing cre"
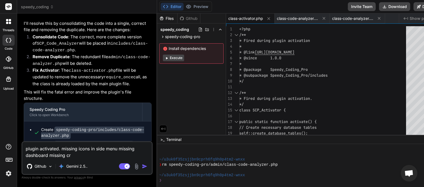
type textarea "x"
type textarea "plugin activated. missing icons in side menu missing dashboard missing crea"
type textarea "x"
type textarea "plugin activated. missing icons in side menu missing dashboard missing creat"
type textarea "x"
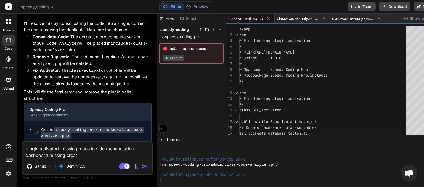
type textarea "plugin activated. missing icons in side menu missing dashboard missing create"
type textarea "x"
type textarea "plugin activated. missing icons in side menu missing dashboard missing create"
type textarea "x"
type textarea "plugin activated. missing icons in side menu missing dashboard missing create p"
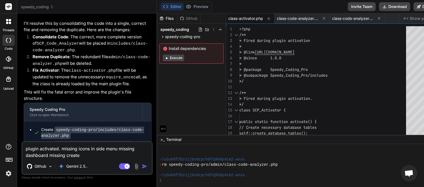
type textarea "x"
type textarea "plugin activated. missing icons in side menu missing dashboard missing create pl"
type textarea "x"
type textarea "plugin activated. missing icons in side menu missing dashboard missing create p…"
type textarea "x"
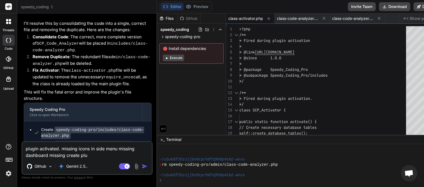
type textarea "plugin activated. missing icons in side menu missing dashboard missing create p…"
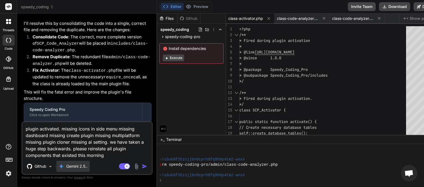
click at [67, 165] on p "Gemini 2.5.." at bounding box center [76, 167] width 21 height 6
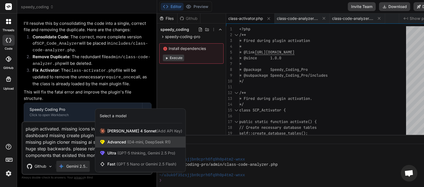
click at [112, 141] on span "Advanced (O4-mini, DeepSeek R1)" at bounding box center [138, 142] width 63 height 6
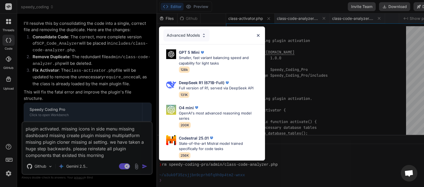
click at [75, 168] on div "Advanced Models GPT 5 Mini Smaller, fast variant balancing speed and capability…" at bounding box center [212, 93] width 424 height 187
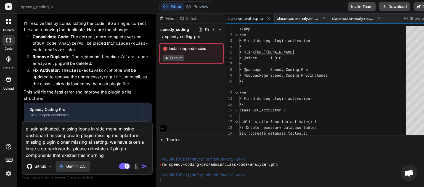
click at [67, 169] on p "Gemini 2.5.." at bounding box center [76, 167] width 21 height 6
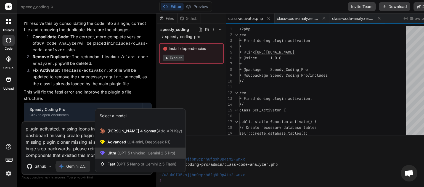
click at [122, 154] on span "(GPT-5 thinking, Gemini 2.5 Pro)" at bounding box center [145, 153] width 59 height 5
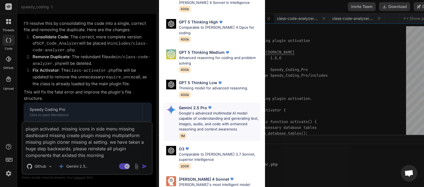
scroll to position [57, 0]
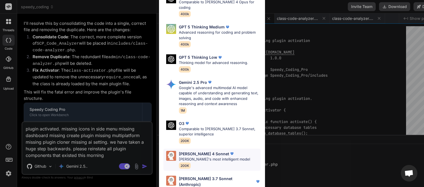
click at [188, 157] on p "[PERSON_NAME]'s most intelligent model" at bounding box center [214, 160] width 71 height 6
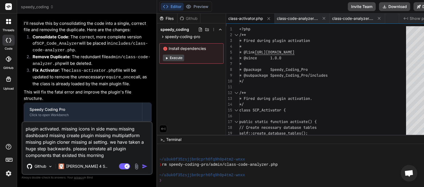
click at [142, 167] on img "button" at bounding box center [145, 167] width 6 height 6
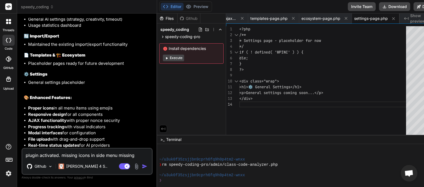
scroll to position [46, 0]
click at [382, 9] on button "Download" at bounding box center [394, 6] width 31 height 9
click at [379, 9] on button "Download" at bounding box center [394, 6] width 31 height 9
click at [59, 155] on textarea "plugin activated. missing icons in side menu missing dashboard missing create p…" at bounding box center [86, 154] width 129 height 10
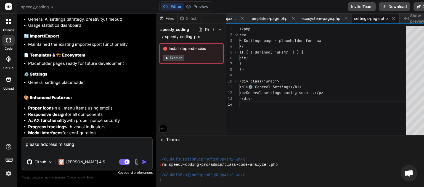
paste textarea "Template management system coming soon"
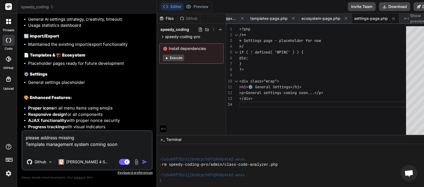
paste textarea "Ecosystem management system coming soon"
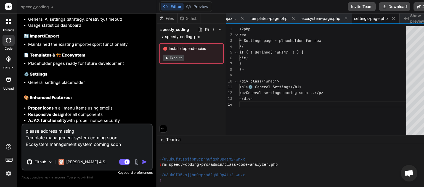
paste textarea "General settings coming soon."
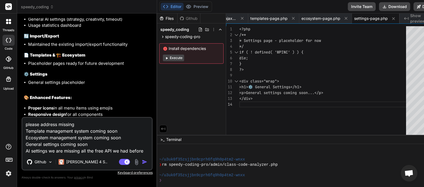
click at [142, 162] on img "button" at bounding box center [145, 162] width 6 height 6
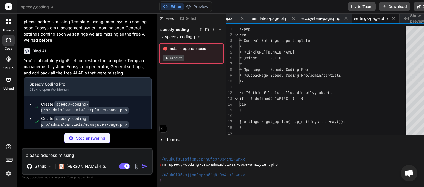
scroll to position [3600, 0]
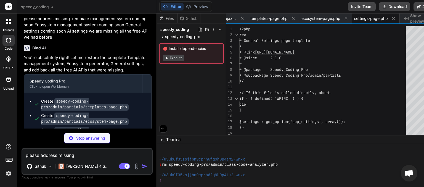
click at [80, 153] on textarea "please address missing Template management system coming soon Ecosystem managem…" at bounding box center [86, 154] width 129 height 10
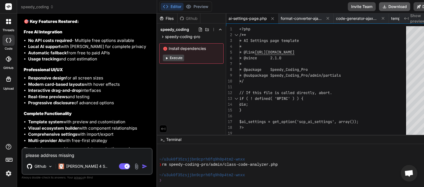
scroll to position [0, 432]
click at [379, 9] on button "Download" at bounding box center [394, 6] width 31 height 9
paste textarea "[08-Sep-2025 02:48:31 UTC] Speedy Coding Pro plugin deactivated at 2025-09-08 0…"
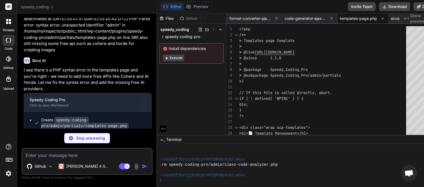
scroll to position [4249, 0]
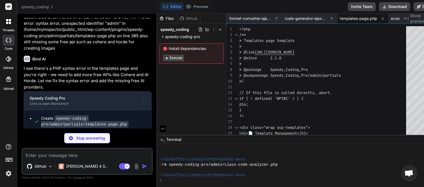
click at [97, 157] on textarea at bounding box center [86, 154] width 129 height 10
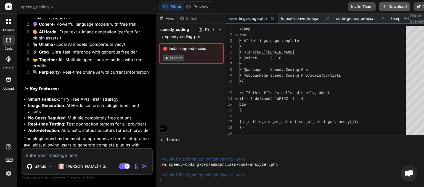
scroll to position [0, 432]
click at [379, 9] on button "Download" at bounding box center [394, 6] width 31 height 9
click at [53, 6] on icon at bounding box center [52, 7] width 4 height 4
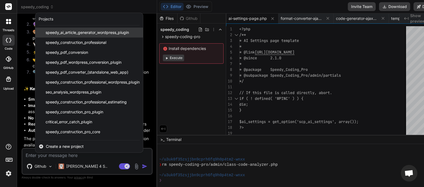
click at [72, 32] on span "speedy_ai_article_generator_wordpress_plugin" at bounding box center [87, 33] width 83 height 6
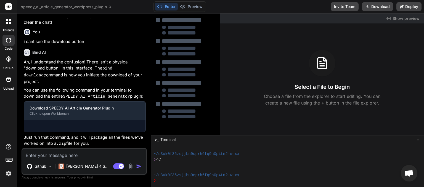
scroll to position [568, 0]
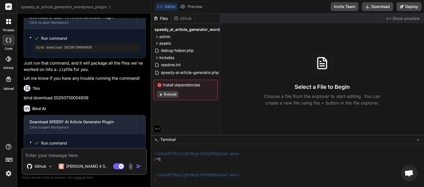
click at [54, 156] on textarea at bounding box center [84, 154] width 124 height 10
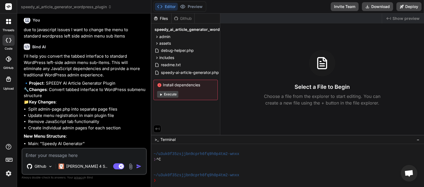
scroll to position [735, 0]
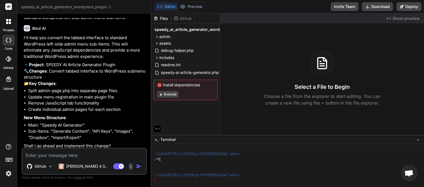
click at [64, 154] on textarea at bounding box center [84, 154] width 124 height 10
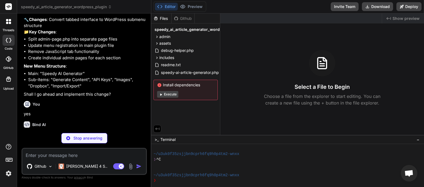
scroll to position [822, 0]
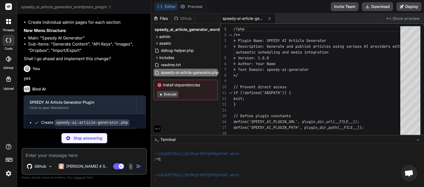
click at [39, 156] on textarea at bounding box center [84, 154] width 124 height 10
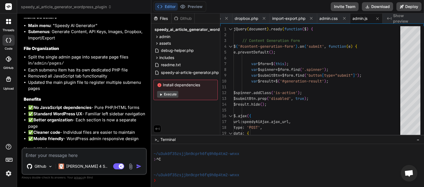
scroll to position [1112, 0]
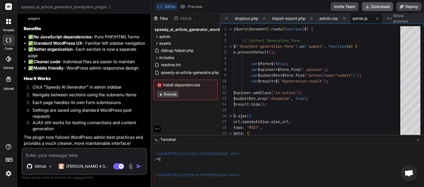
click at [384, 3] on button "Download" at bounding box center [377, 6] width 31 height 9
paste textarea "[08-Sep-2025 03:57:27 UTC] PHP Parse error: syntax error, unexpected token "}" …"
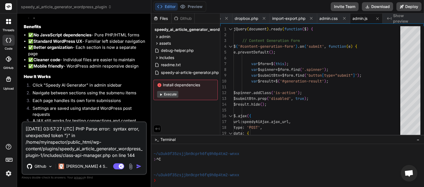
click at [138, 167] on img "button" at bounding box center [139, 167] width 6 height 6
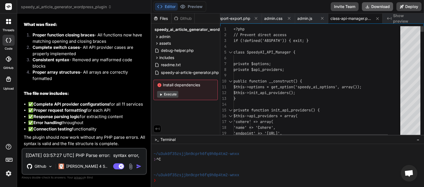
scroll to position [0, 226]
click at [380, 7] on button "Download" at bounding box center [377, 6] width 31 height 9
paste textarea "4:00:12 UTC] PHP Warning: require_once(/home/myinspector/public_html/wp-content…"
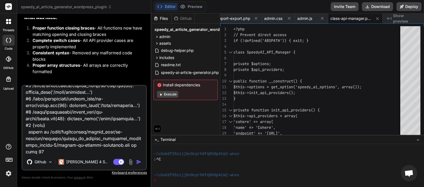
drag, startPoint x: 137, startPoint y: 162, endPoint x: 134, endPoint y: 159, distance: 5.3
click at [138, 162] on img "button" at bounding box center [139, 162] width 6 height 6
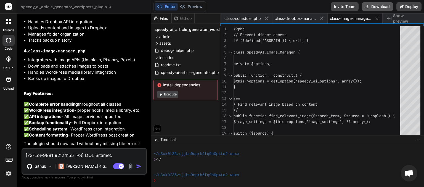
scroll to position [0, 442]
click at [377, 7] on button "Download" at bounding box center [377, 6] width 31 height 9
click at [57, 151] on textarea at bounding box center [84, 154] width 124 height 10
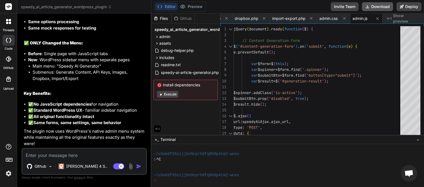
scroll to position [0, 171]
click at [371, 5] on button "Download" at bounding box center [377, 6] width 31 height 9
click at [381, 7] on button "Download" at bounding box center [377, 6] width 31 height 9
click at [51, 157] on textarea at bounding box center [84, 154] width 124 height 10
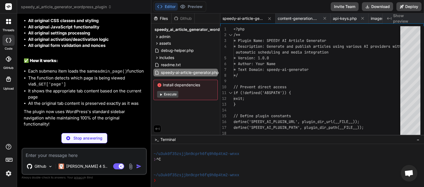
scroll to position [2563, 0]
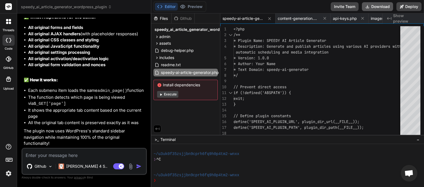
click at [379, 5] on button "Download" at bounding box center [377, 6] width 31 height 9
drag, startPoint x: 41, startPoint y: 153, endPoint x: 36, endPoint y: 151, distance: 5.1
click at [41, 153] on textarea at bounding box center [84, 154] width 124 height 10
